Goal: Information Seeking & Learning: Learn about a topic

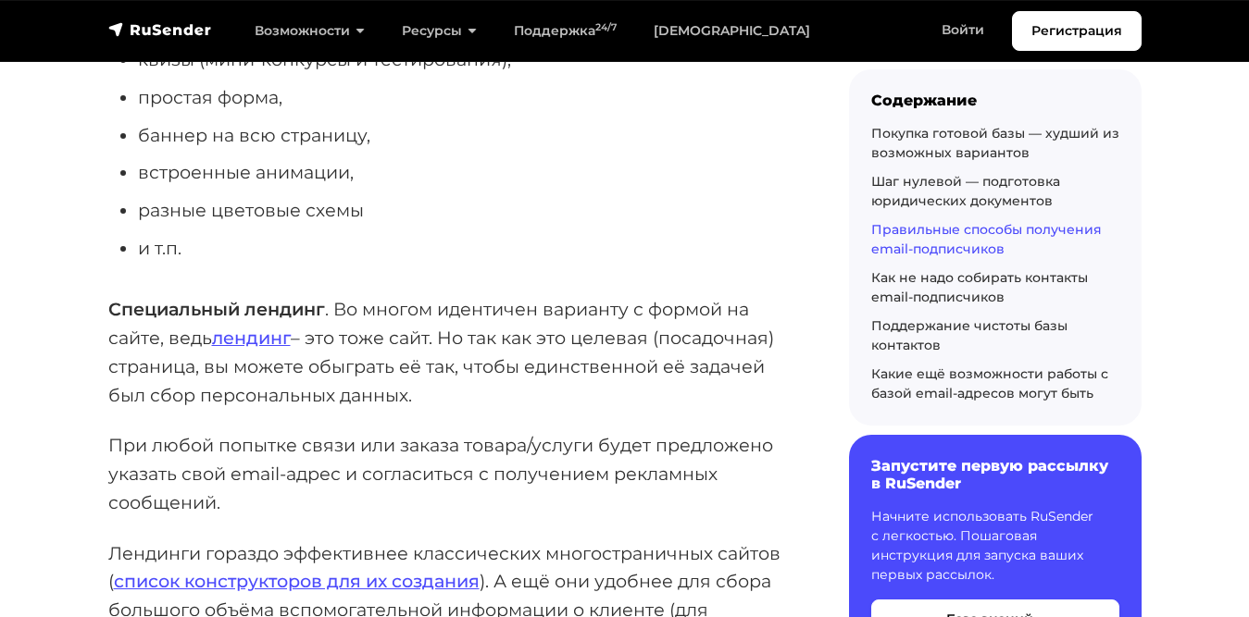
scroll to position [3794, 0]
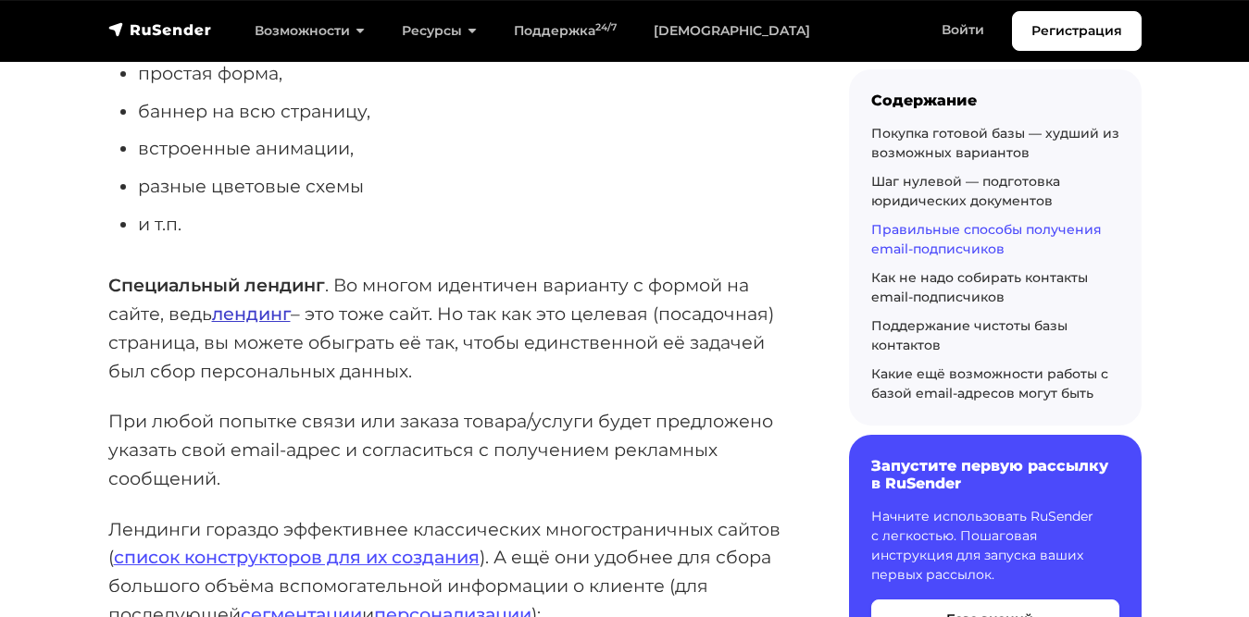
click at [230, 303] on link "лендинг" at bounding box center [251, 314] width 79 height 22
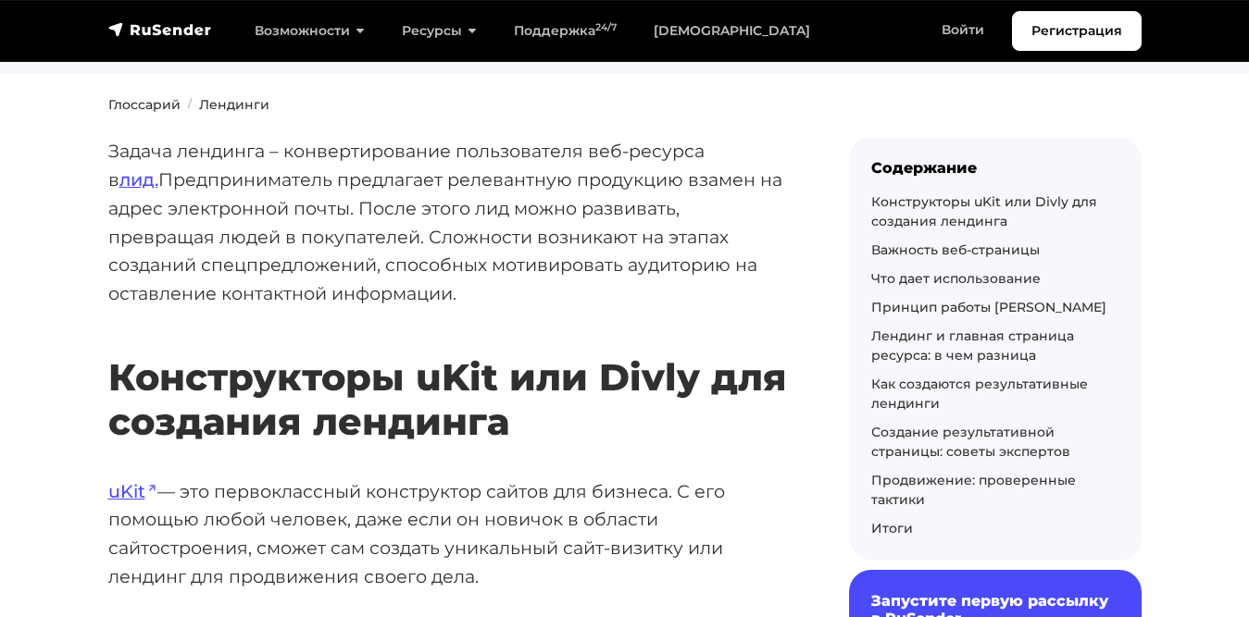
scroll to position [113, 0]
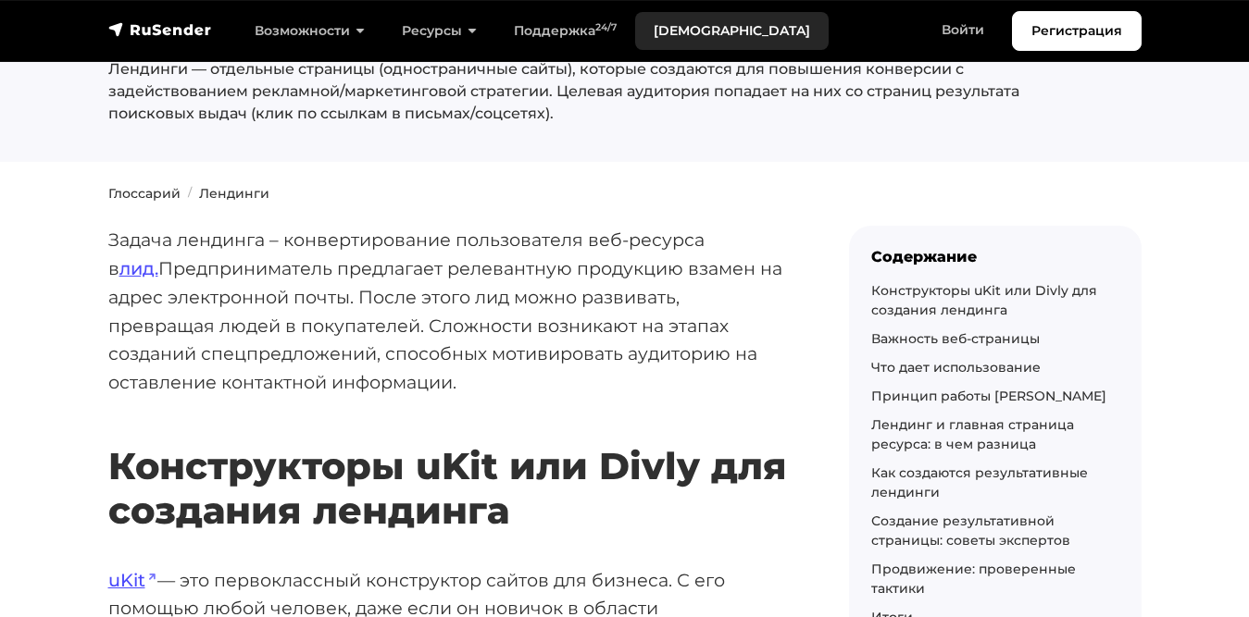
click at [660, 24] on link "[DEMOGRAPHIC_DATA]" at bounding box center [731, 31] width 193 height 38
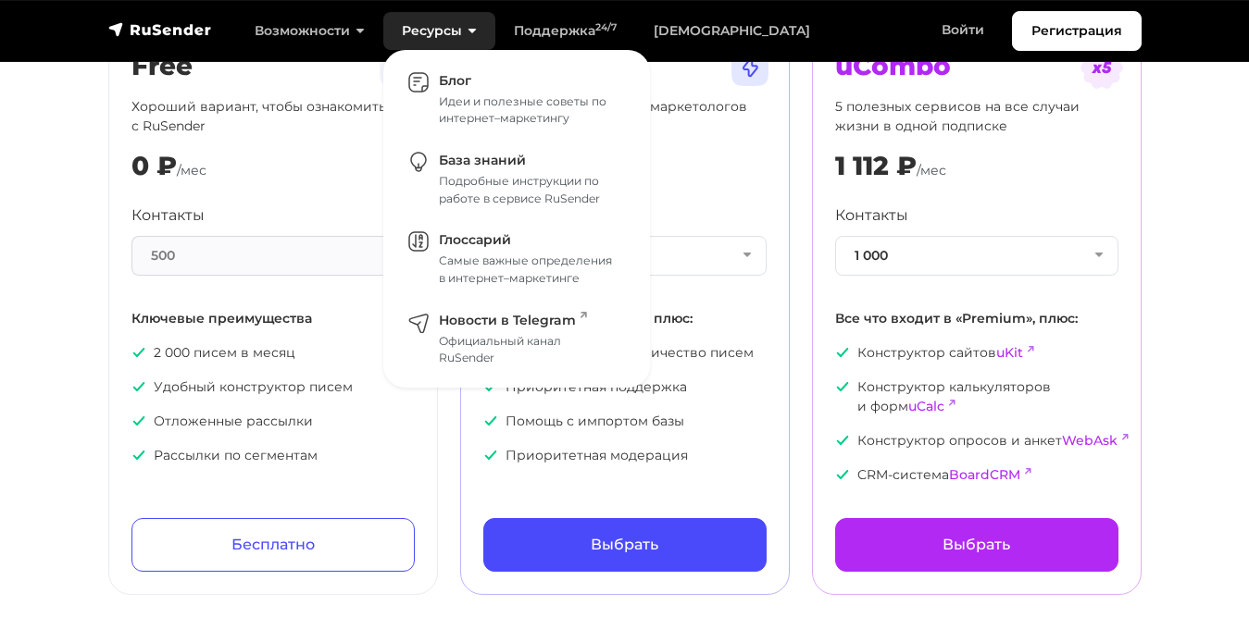
scroll to position [232, 0]
